Goal: Task Accomplishment & Management: Manage account settings

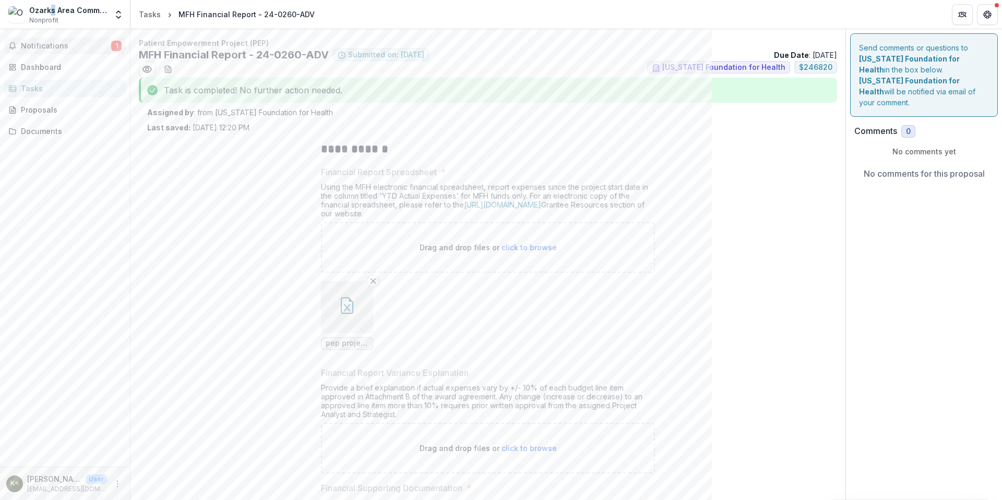
click at [46, 45] on span "Notifications" at bounding box center [66, 46] width 90 height 9
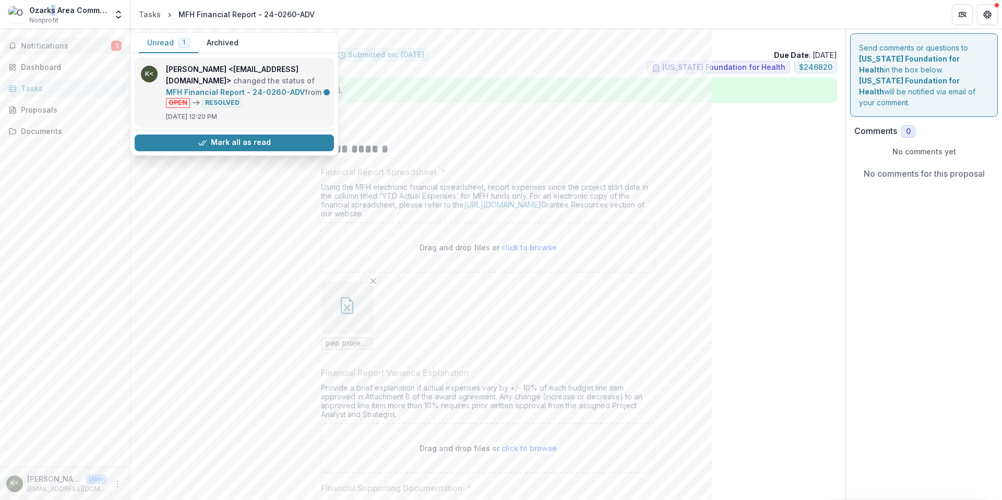
click at [242, 88] on link "MFH Financial Report - 24-0260-ADV" at bounding box center [235, 92] width 139 height 9
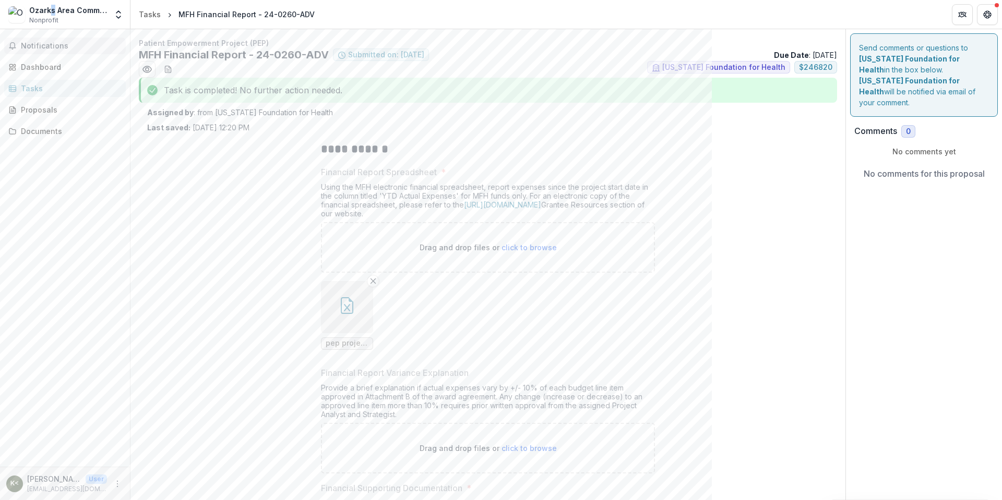
click at [33, 45] on span "Notifications" at bounding box center [71, 46] width 101 height 9
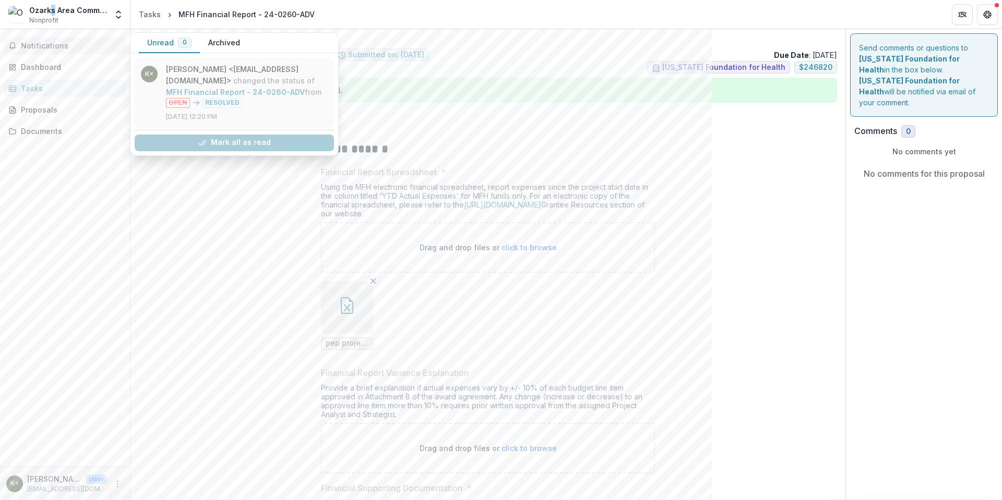
click at [250, 88] on link "MFH Financial Report - 24-0260-ADV" at bounding box center [235, 92] width 139 height 9
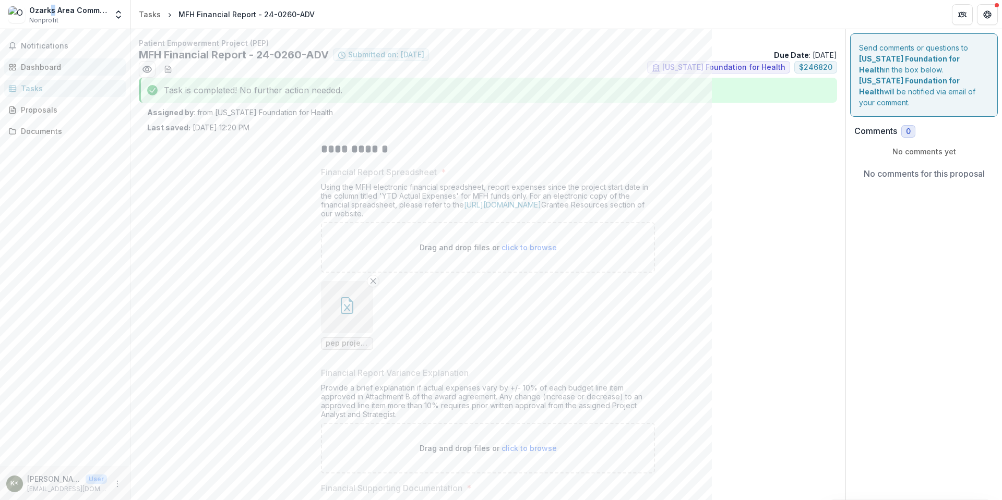
click at [25, 63] on div "Dashboard" at bounding box center [69, 67] width 97 height 11
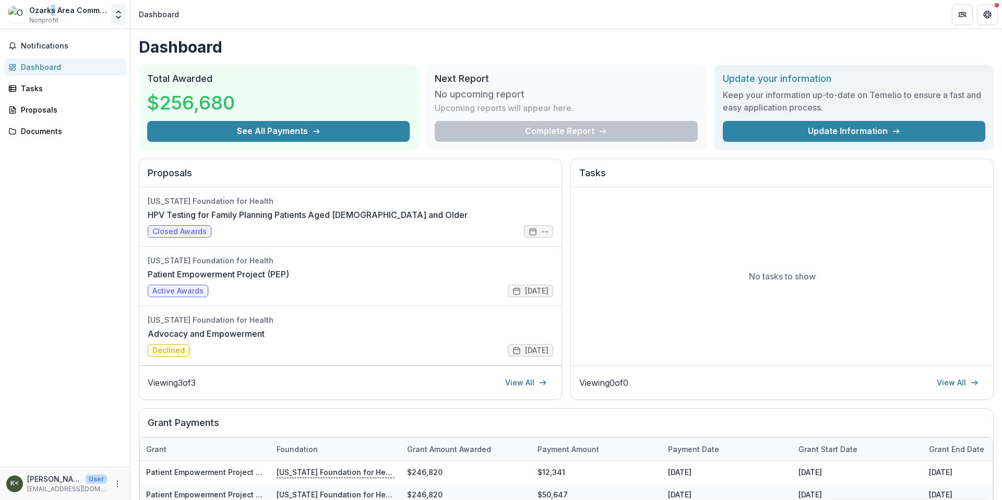
click at [122, 17] on icon "Open entity switcher" at bounding box center [118, 14] width 10 height 10
click at [103, 175] on div "Notifications Dashboard Tasks Proposals Documents" at bounding box center [65, 248] width 130 height 438
click at [49, 490] on p "[EMAIL_ADDRESS][DOMAIN_NAME]" at bounding box center [67, 489] width 80 height 9
click at [118, 485] on icon "More" at bounding box center [117, 484] width 8 height 8
click at [181, 482] on button "Logout" at bounding box center [186, 479] width 112 height 17
